Goal: Find specific page/section: Find specific page/section

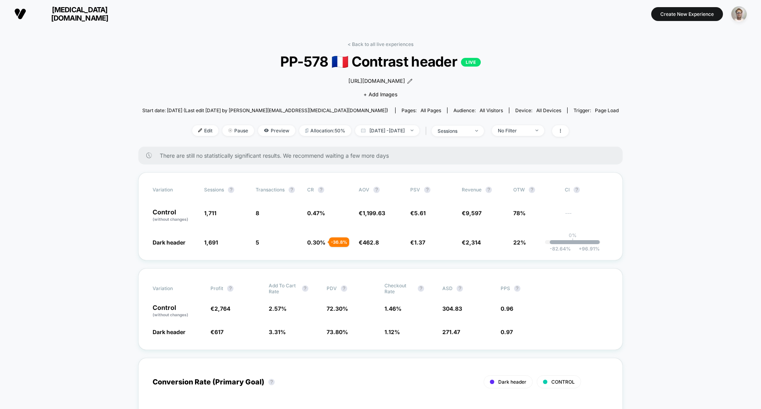
click at [372, 44] on link "< Back to all live experiences" at bounding box center [381, 44] width 66 height 6
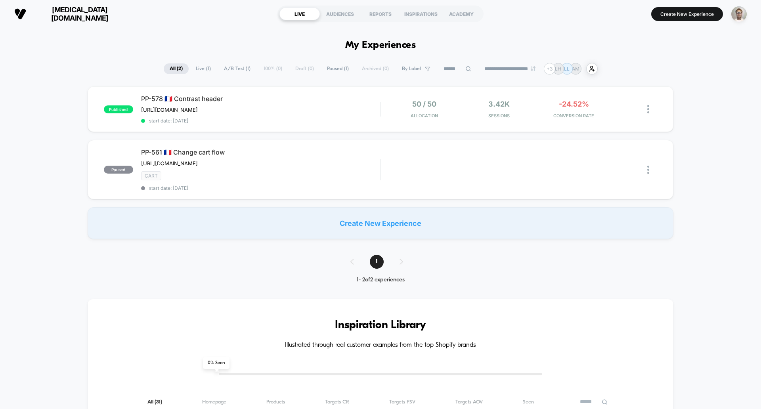
click at [72, 11] on span "[MEDICAL_DATA][DOMAIN_NAME]" at bounding box center [79, 14] width 95 height 17
click at [78, 12] on span "[MEDICAL_DATA][DOMAIN_NAME]" at bounding box center [79, 14] width 95 height 17
